Goal: Communication & Community: Connect with others

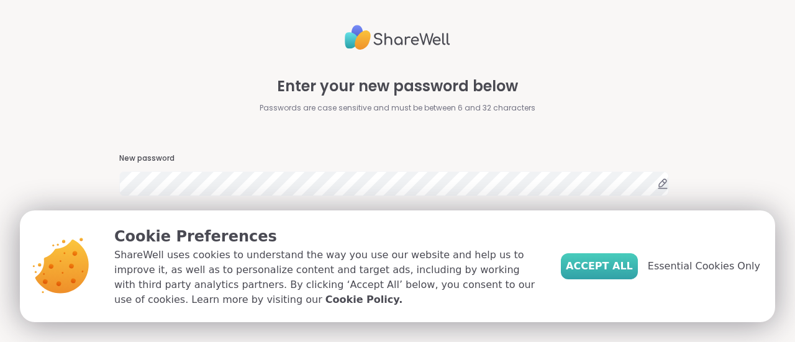
click at [614, 267] on span "Accept All" at bounding box center [599, 266] width 67 height 15
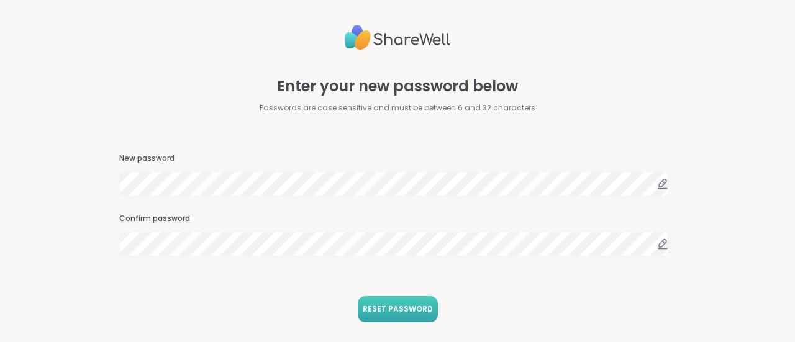
click at [386, 309] on span "RESET PASSWORD" at bounding box center [398, 309] width 70 height 11
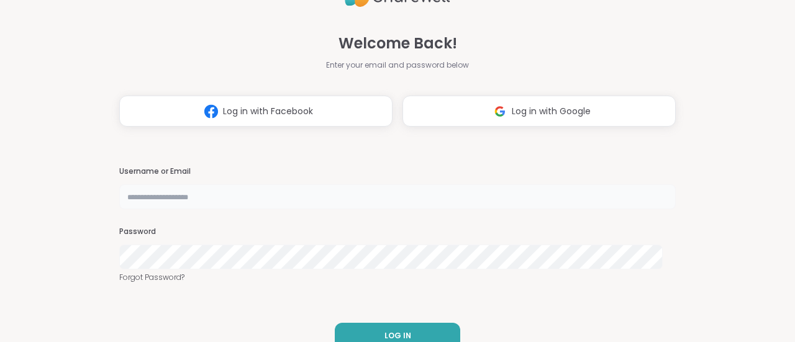
click at [255, 194] on input "text" at bounding box center [397, 197] width 557 height 25
click at [193, 203] on input "text" at bounding box center [397, 197] width 557 height 25
type input "**********"
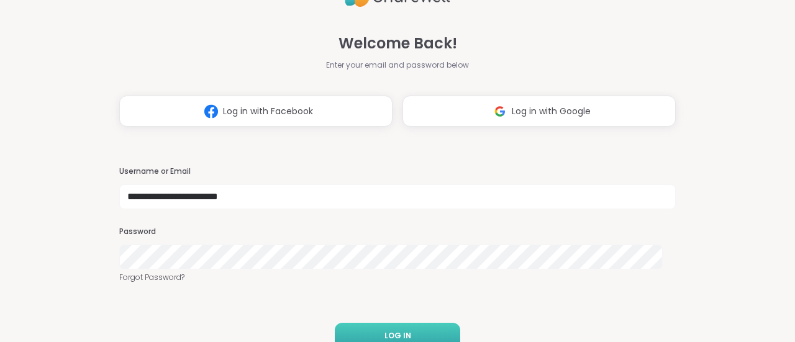
click at [416, 329] on button "LOG IN" at bounding box center [397, 336] width 125 height 26
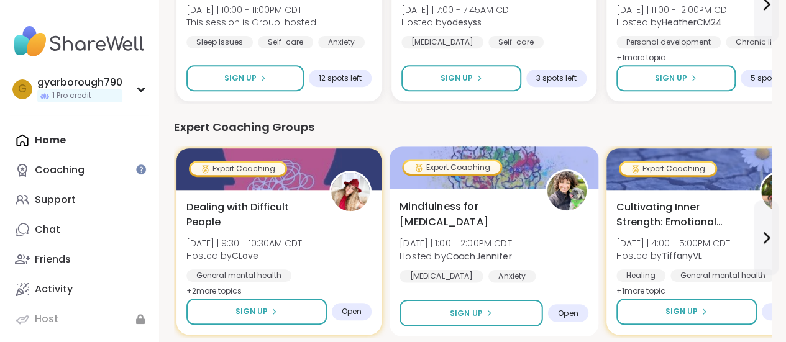
scroll to position [311, 0]
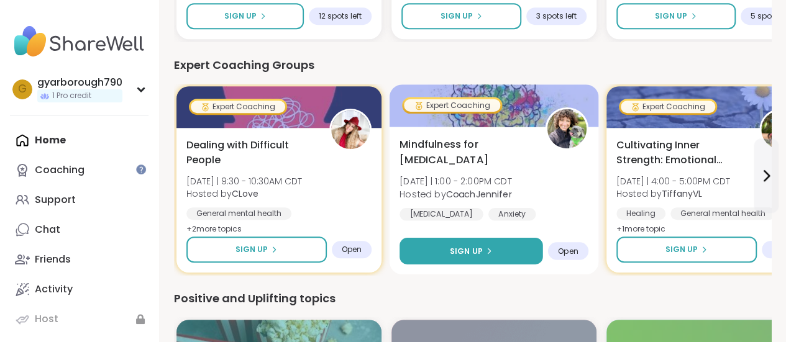
click at [481, 244] on button "Sign Up" at bounding box center [471, 251] width 144 height 27
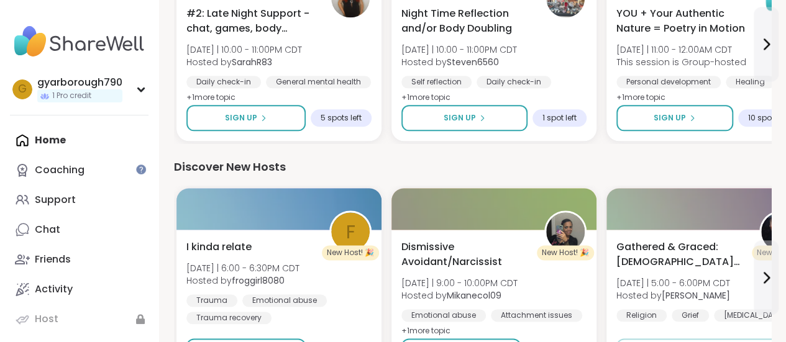
scroll to position [745, 0]
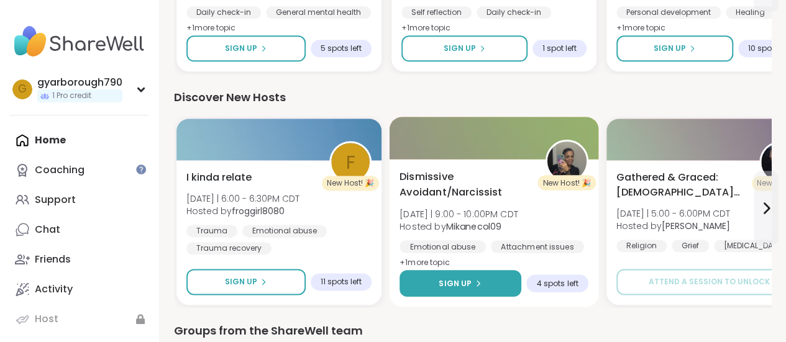
click at [463, 273] on button "Sign Up" at bounding box center [460, 283] width 122 height 27
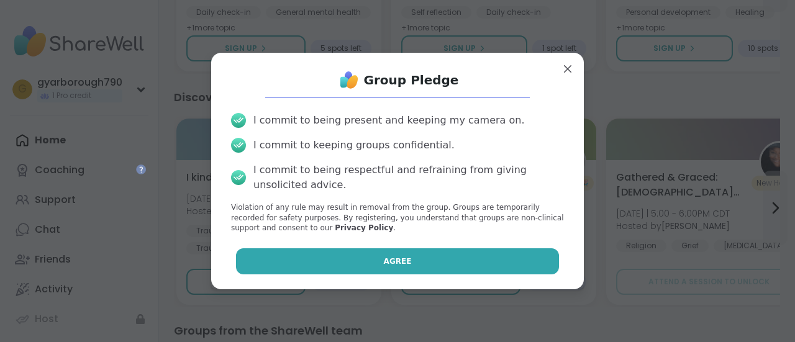
click at [443, 258] on button "Agree" at bounding box center [398, 261] width 324 height 26
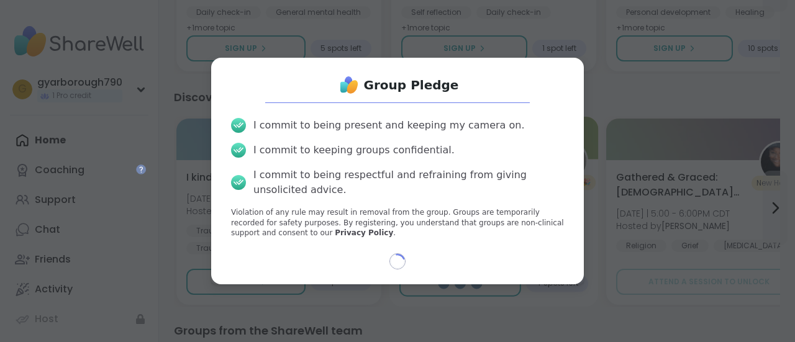
select select "**"
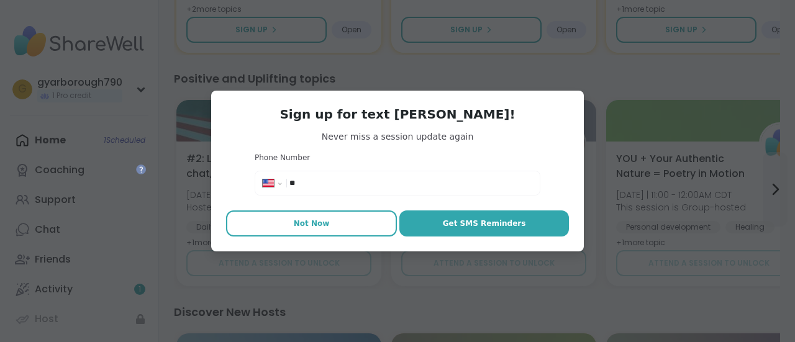
click at [242, 217] on button "Not Now" at bounding box center [311, 224] width 171 height 26
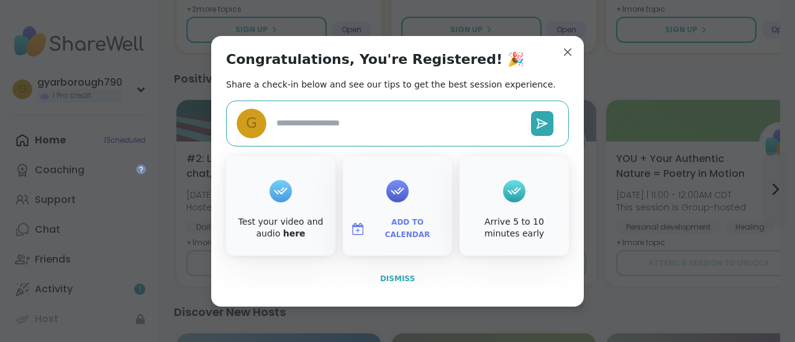
click at [401, 280] on span "Dismiss" at bounding box center [397, 279] width 35 height 9
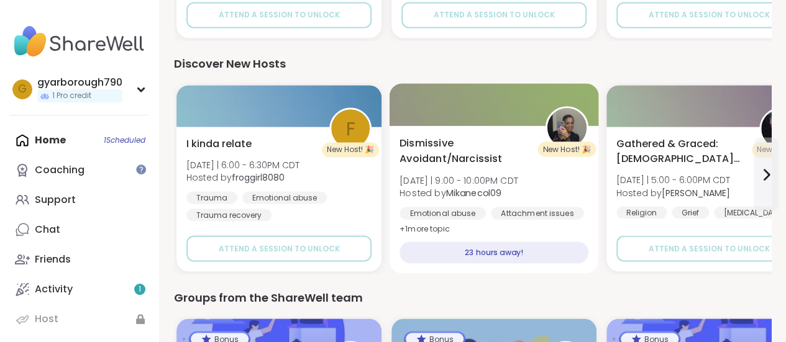
scroll to position [1056, 0]
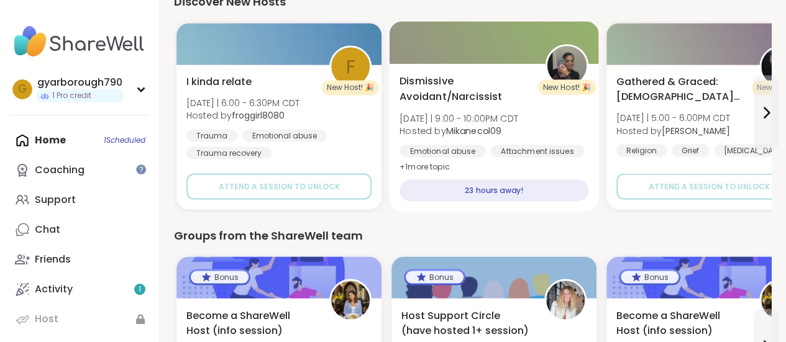
click at [500, 191] on div "23 hours away!" at bounding box center [493, 191] width 189 height 22
click at [492, 191] on div "23 hours away!" at bounding box center [493, 191] width 189 height 22
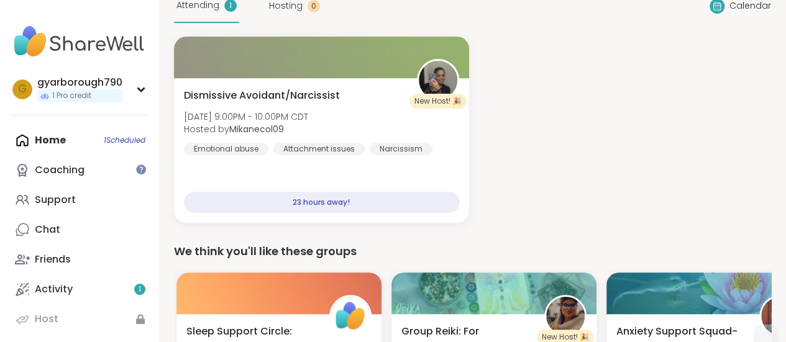
scroll to position [0, 0]
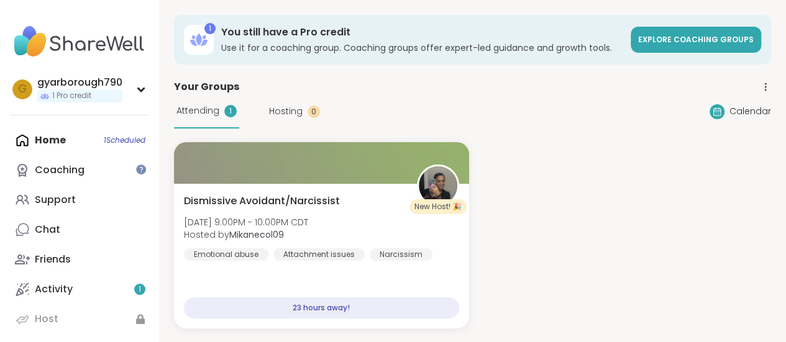
click at [284, 112] on span "Hosting" at bounding box center [286, 111] width 34 height 13
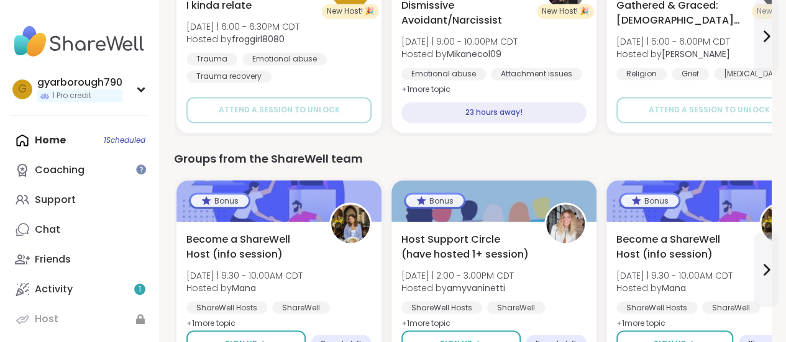
scroll to position [1056, 0]
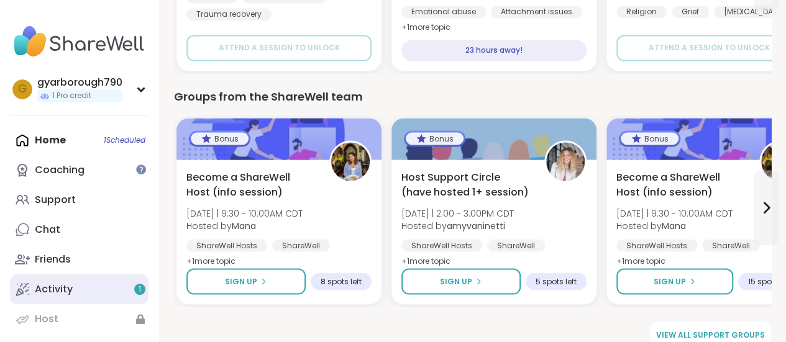
click at [51, 291] on div "Activity 1" at bounding box center [54, 290] width 38 height 14
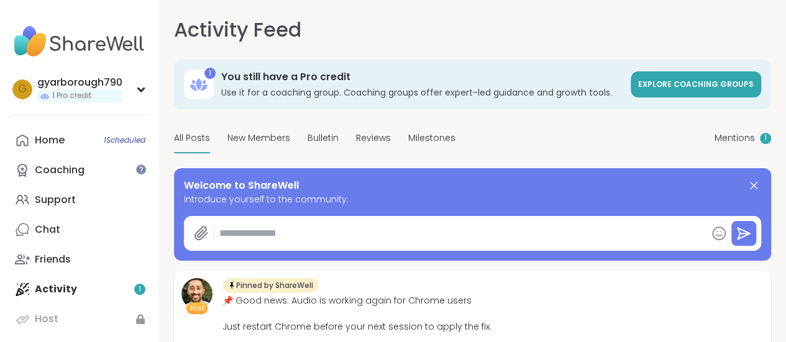
type textarea "*"
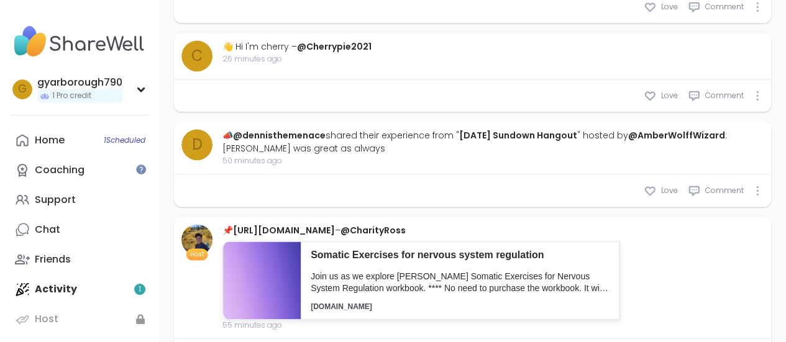
scroll to position [808, 0]
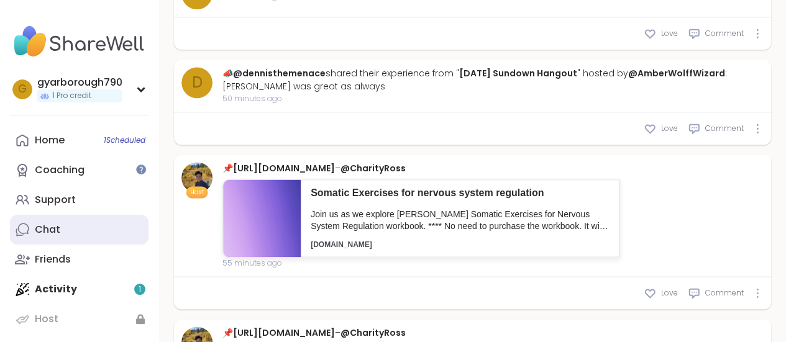
click at [40, 229] on div "Chat" at bounding box center [47, 230] width 25 height 14
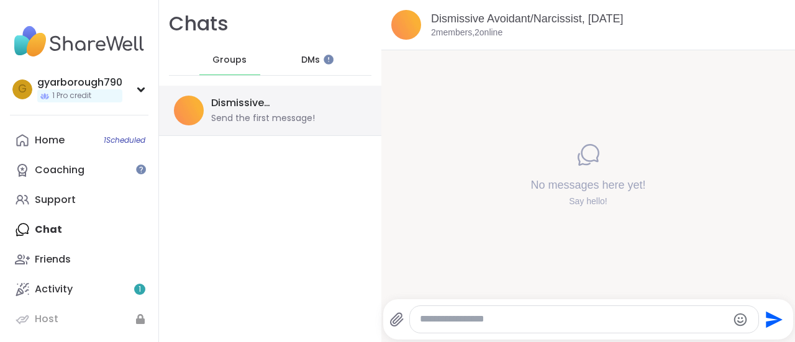
click at [277, 119] on div "Send the first message!" at bounding box center [263, 118] width 104 height 12
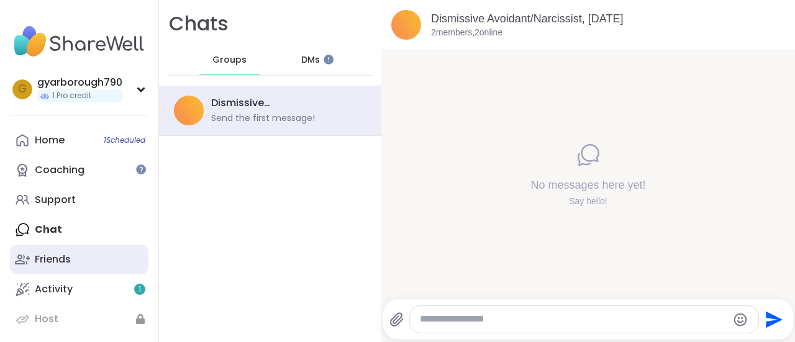
click at [53, 257] on div "Friends" at bounding box center [53, 260] width 36 height 14
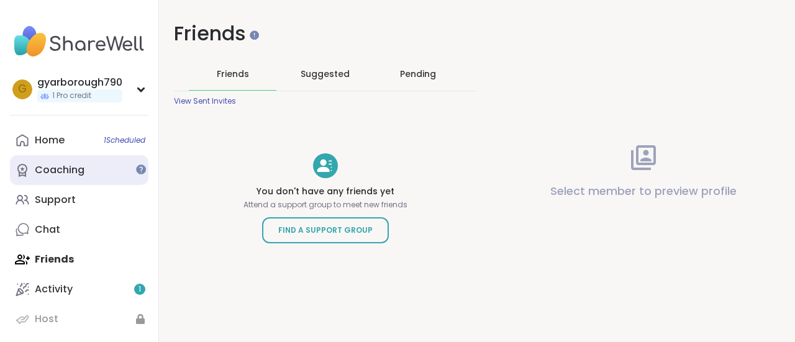
click at [59, 170] on div "Coaching" at bounding box center [60, 170] width 50 height 14
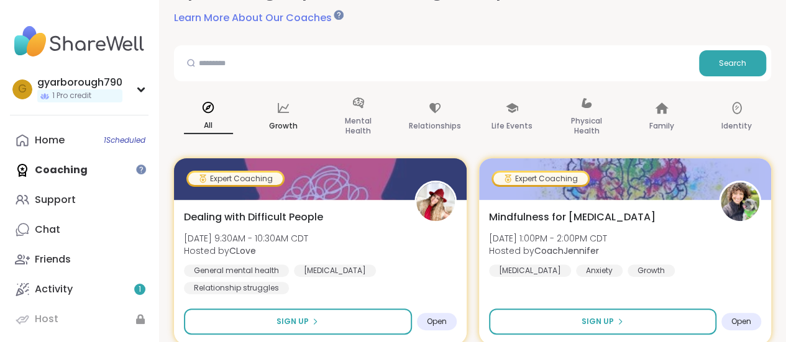
scroll to position [124, 0]
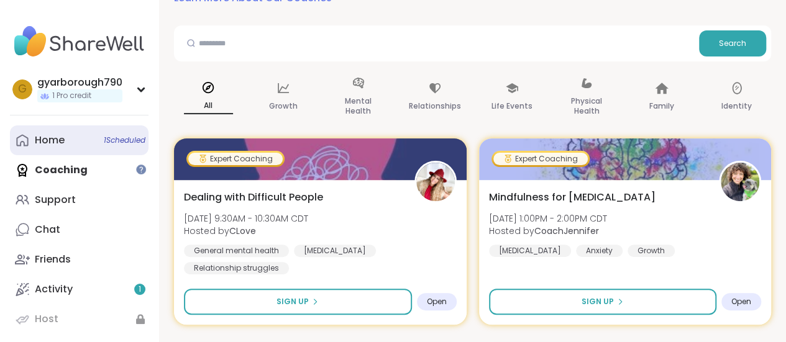
click at [49, 143] on div "Home 1 Scheduled" at bounding box center [50, 141] width 30 height 14
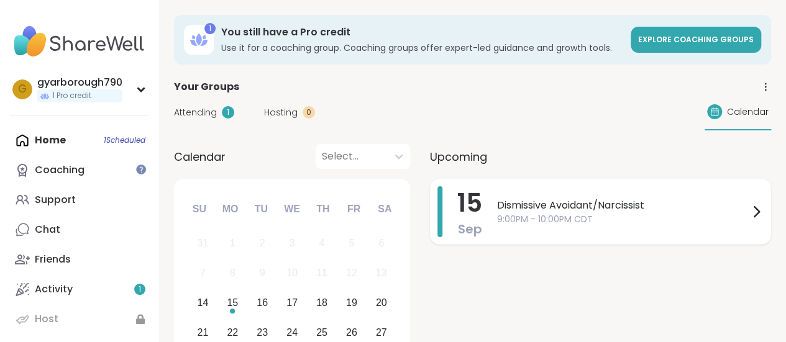
click at [545, 208] on span "Dismissive Avoidant/Narcissist" at bounding box center [623, 205] width 252 height 15
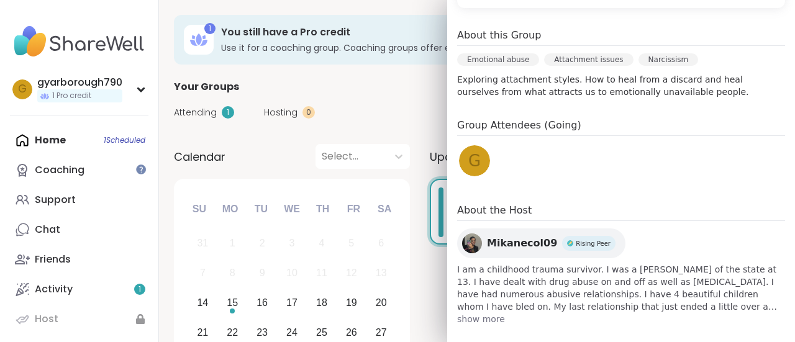
scroll to position [342, 0]
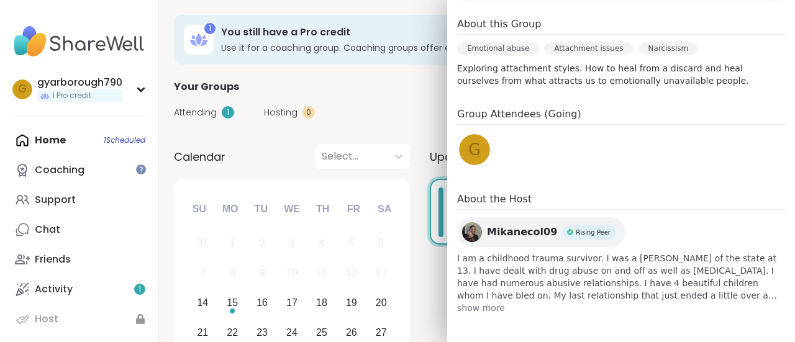
click at [462, 232] on img at bounding box center [472, 232] width 20 height 20
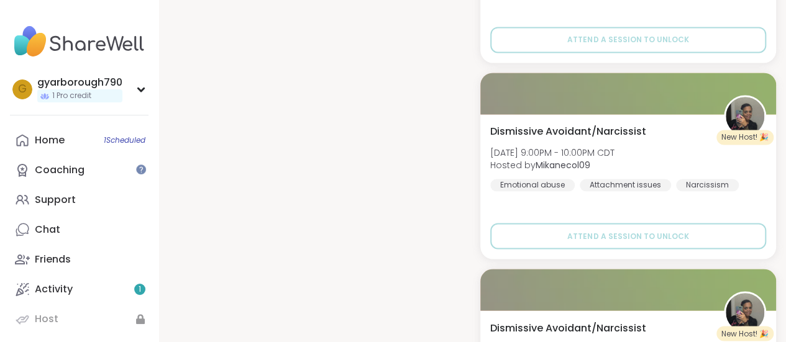
scroll to position [994, 0]
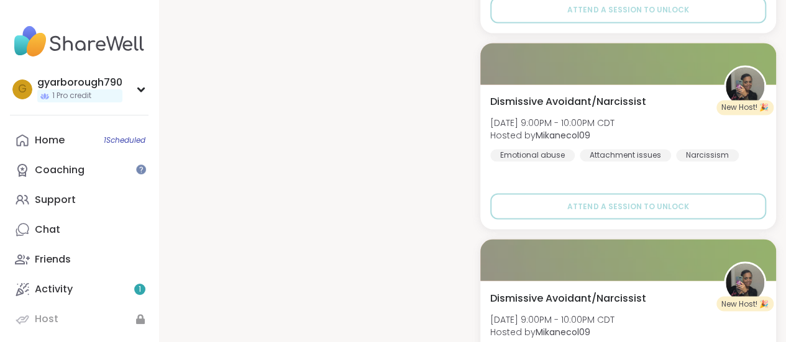
click at [389, 194] on div "6 Sessions Attended 28 Peers Supported 0 Sessions Hosted N/A Positive Reviews M…" at bounding box center [317, 25] width 296 height 1585
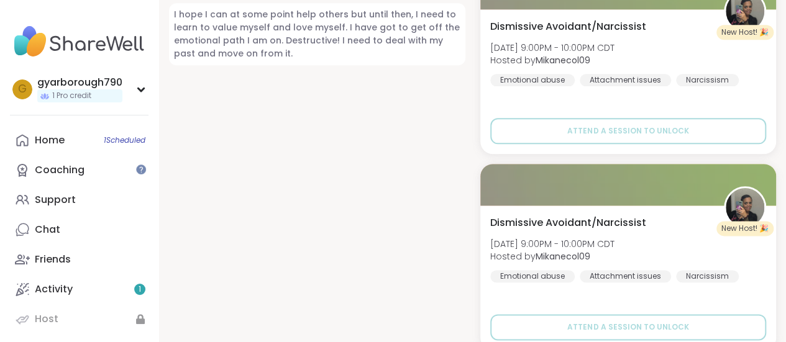
scroll to position [621, 0]
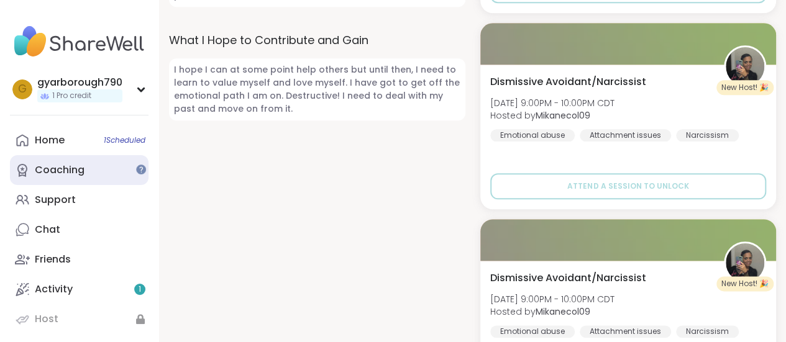
click at [50, 173] on div "Coaching" at bounding box center [60, 170] width 50 height 14
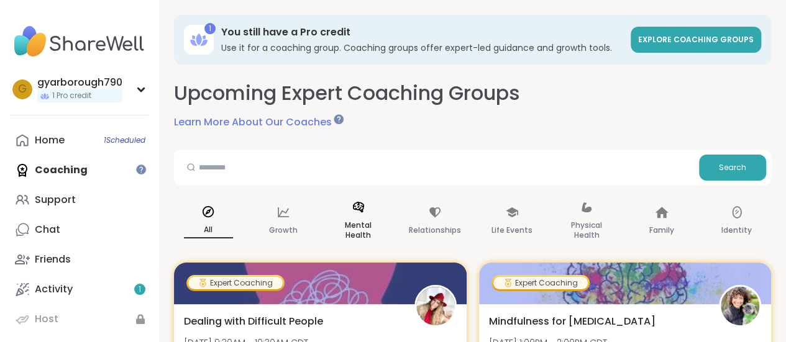
click at [352, 226] on p "Mental Health" at bounding box center [358, 230] width 49 height 25
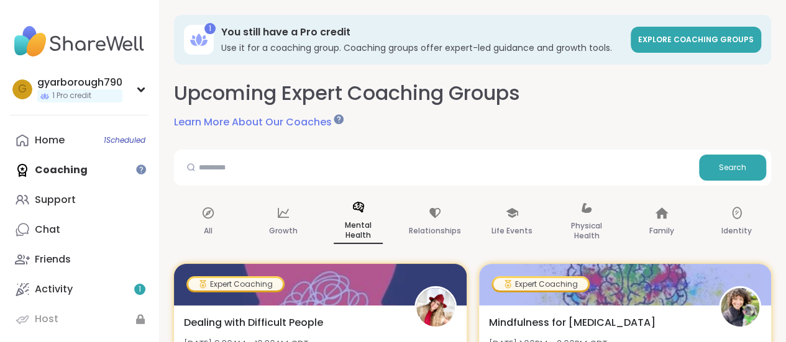
click at [234, 122] on link "Learn More About Our Coaches" at bounding box center [258, 122] width 168 height 15
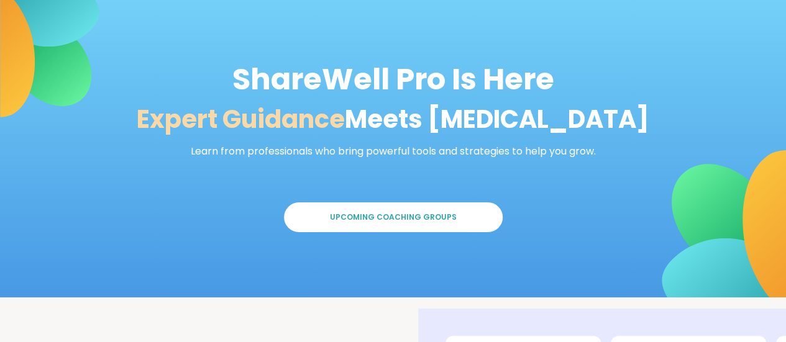
scroll to position [62, 0]
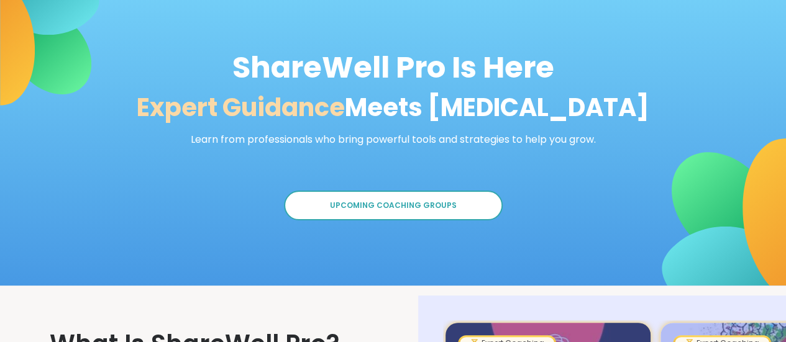
click at [309, 208] on button "Upcoming Coaching Groups" at bounding box center [393, 206] width 219 height 30
